Goal: Communication & Community: Answer question/provide support

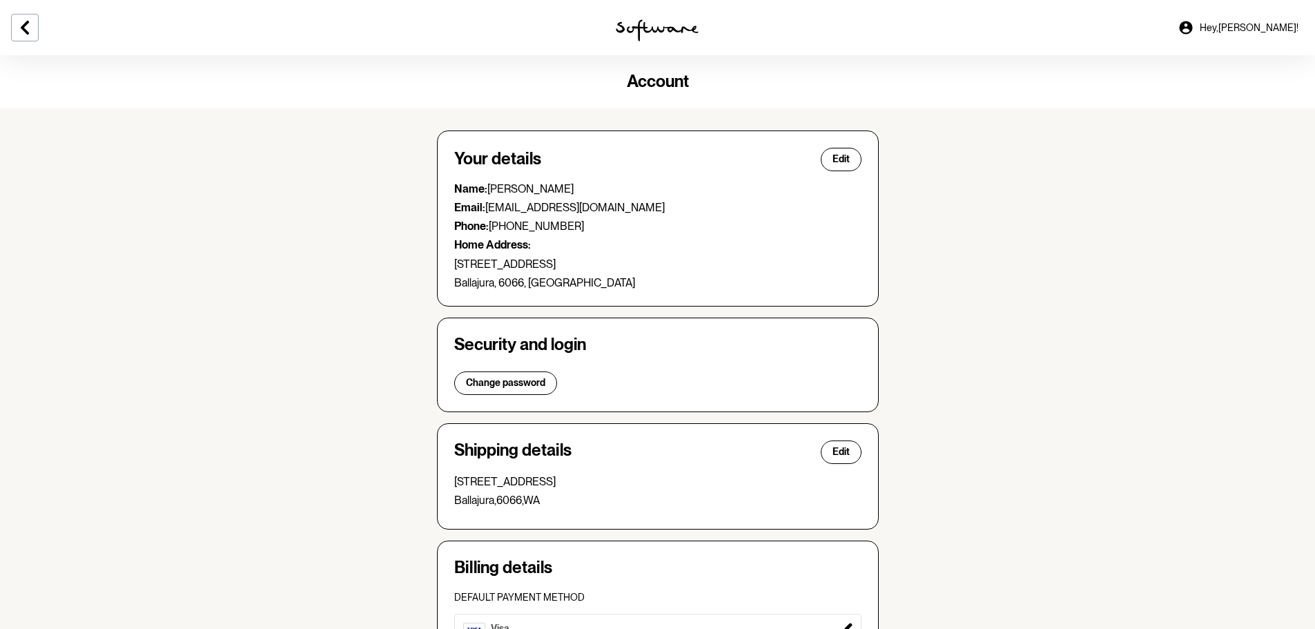
drag, startPoint x: 29, startPoint y: 23, endPoint x: 23, endPoint y: 31, distance: 9.8
click at [28, 23] on icon at bounding box center [25, 27] width 17 height 17
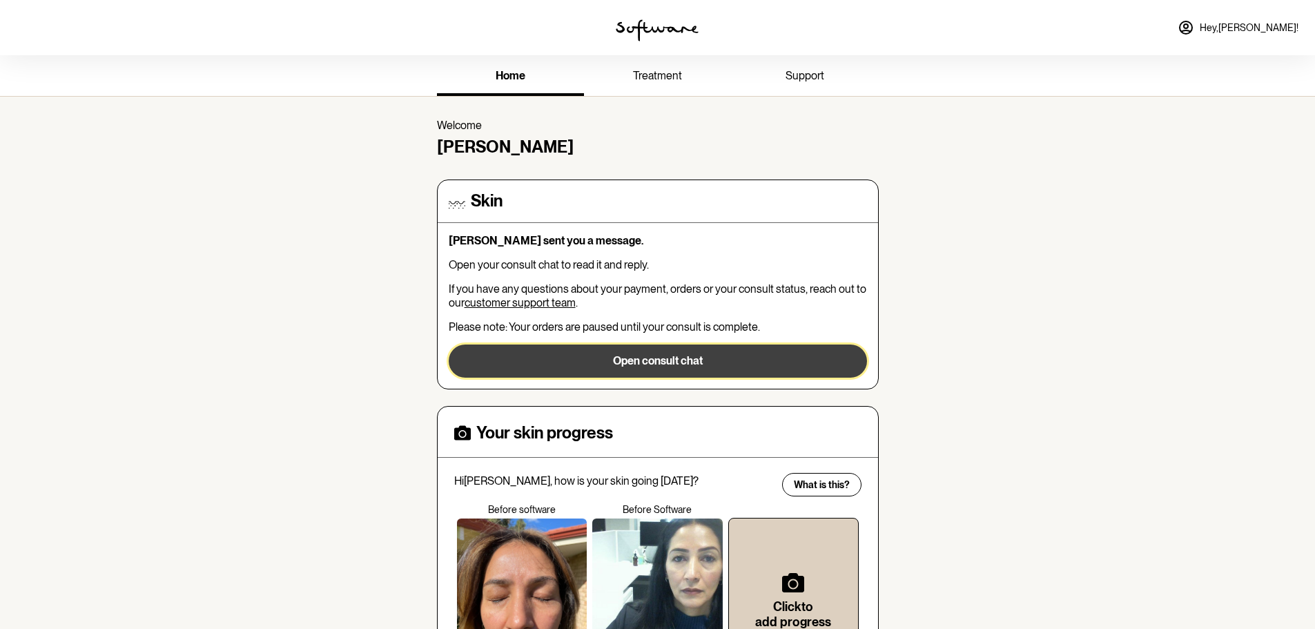
click at [657, 358] on button "Open consult chat" at bounding box center [658, 361] width 418 height 33
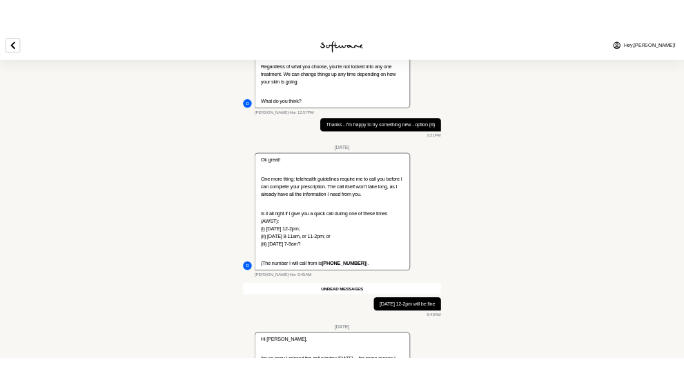
scroll to position [3258, 0]
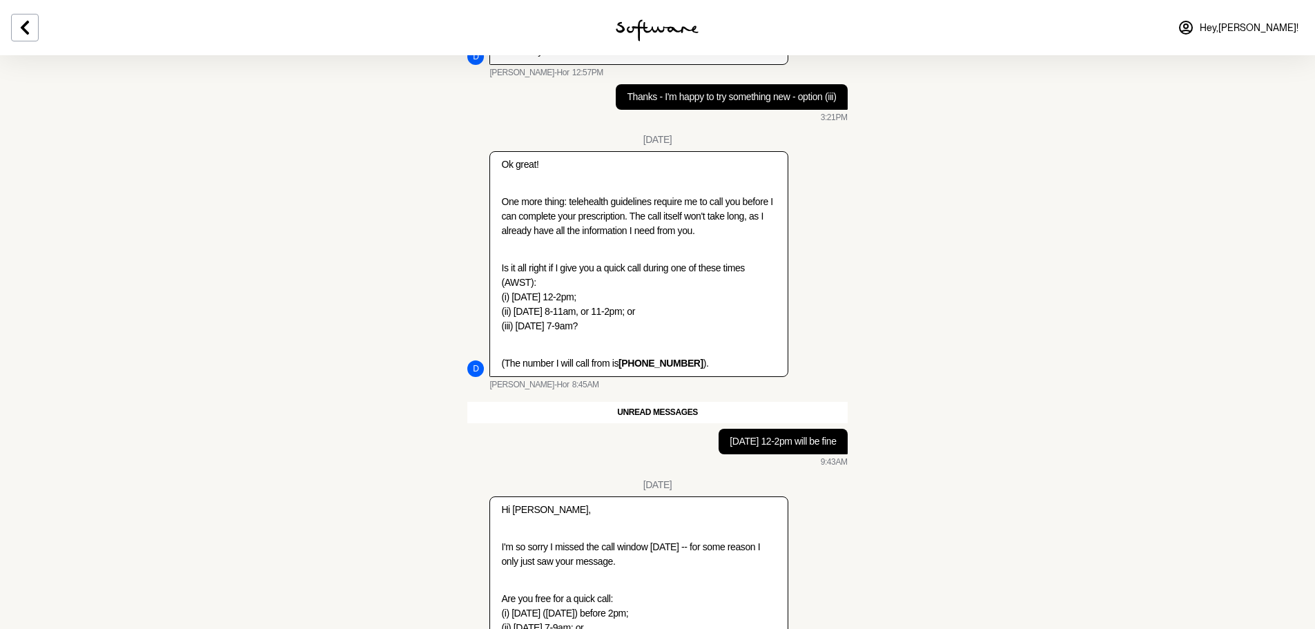
type textarea "[DATE] ([DATE]) is good"
